Goal: Information Seeking & Learning: Learn about a topic

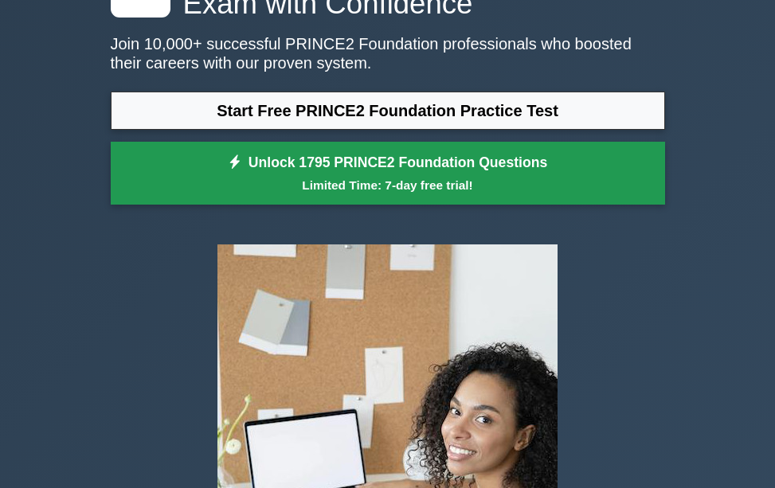
scroll to position [159, 0]
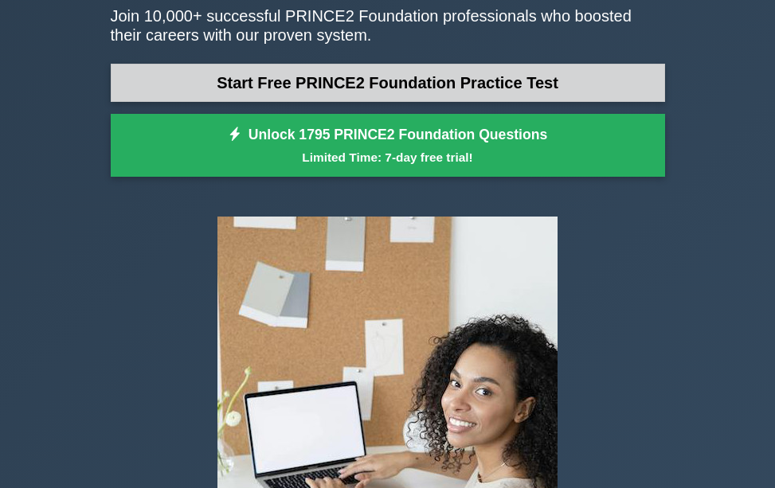
click at [446, 79] on link "Start Free PRINCE2 Foundation Practice Test" at bounding box center [388, 83] width 554 height 38
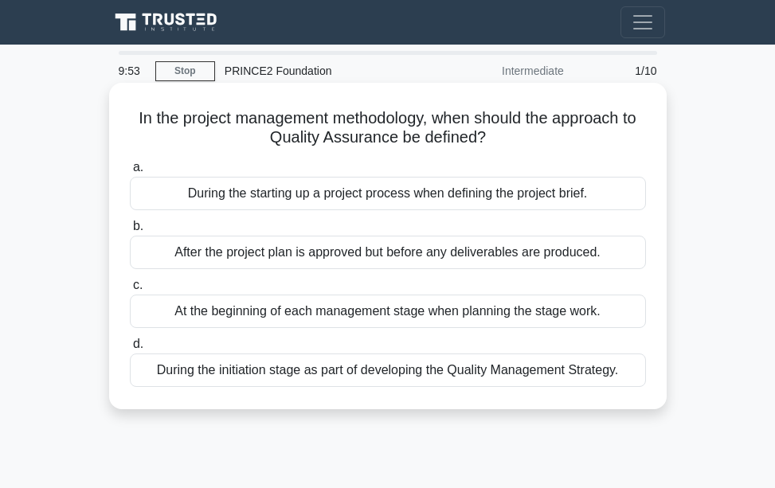
click at [298, 195] on div "During the starting up a project process when defining the project brief." at bounding box center [388, 193] width 516 height 33
click at [130, 173] on input "a. During the starting up a project process when defining the project brief." at bounding box center [130, 167] width 0 height 10
